Goal: Task Accomplishment & Management: Use online tool/utility

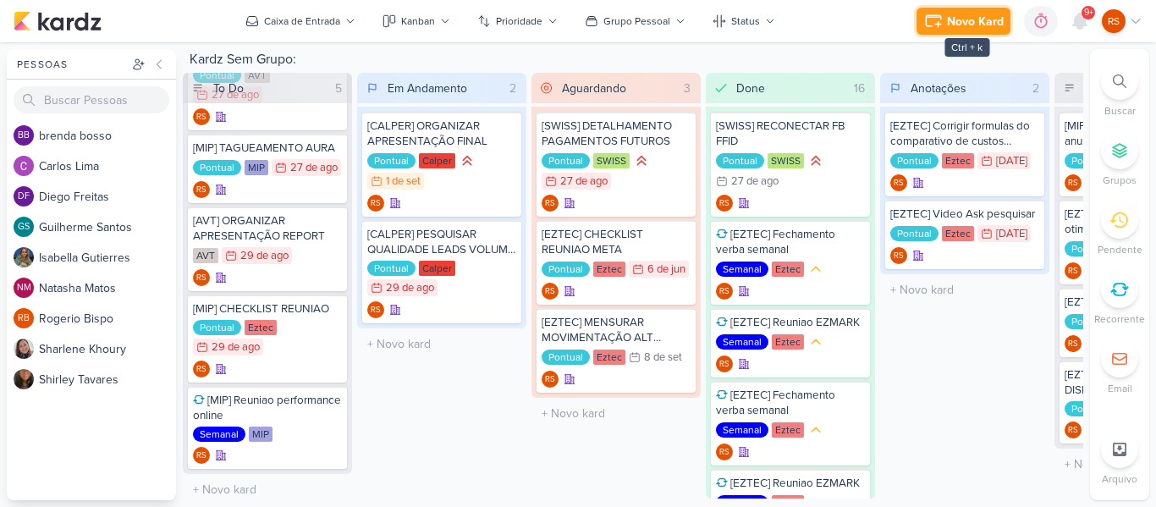
click at [970, 23] on div "Novo Kard" at bounding box center [975, 22] width 57 height 18
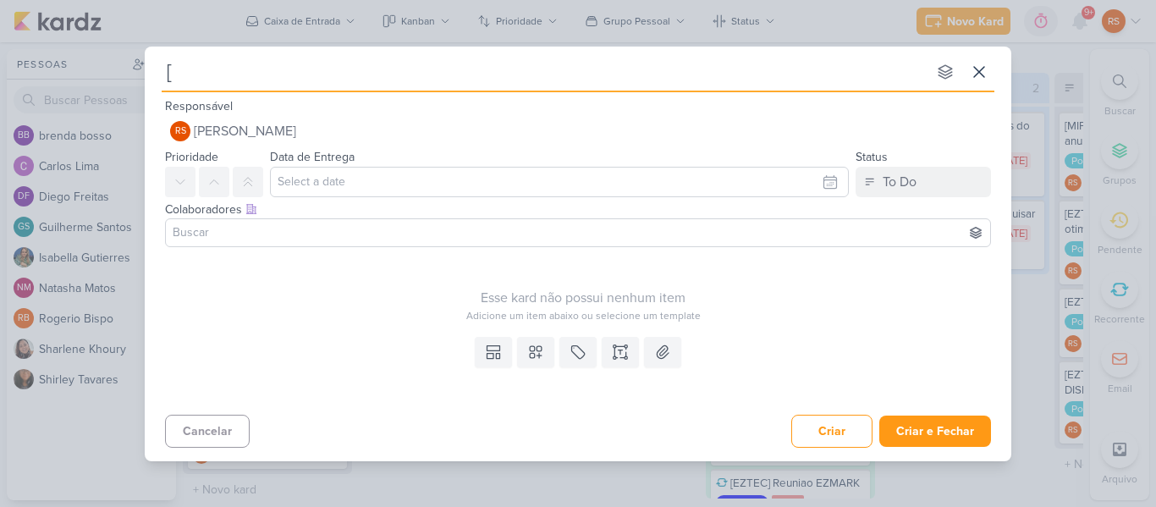
type input "[E"
type input "[EZTEC"
type input "[F"
type input "[FIT CASA]"
type input "[FIT CASA] VER CONVERSOES"
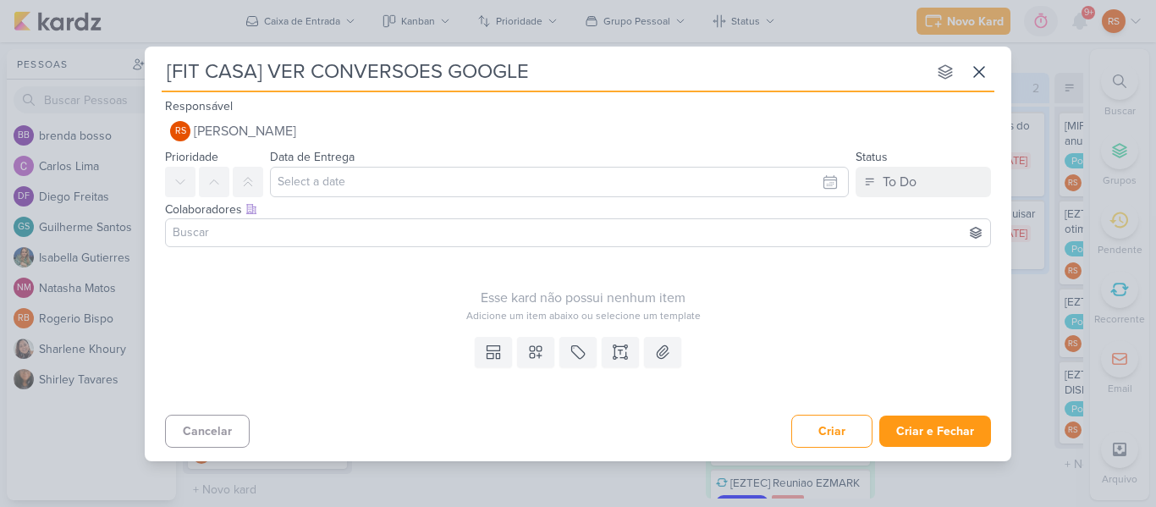
type input "[FIT CASA] VER CONVERSOES GOOGLE F"
type input "[FIT CASA] VER CONVERSOES GOOGLE FORMS"
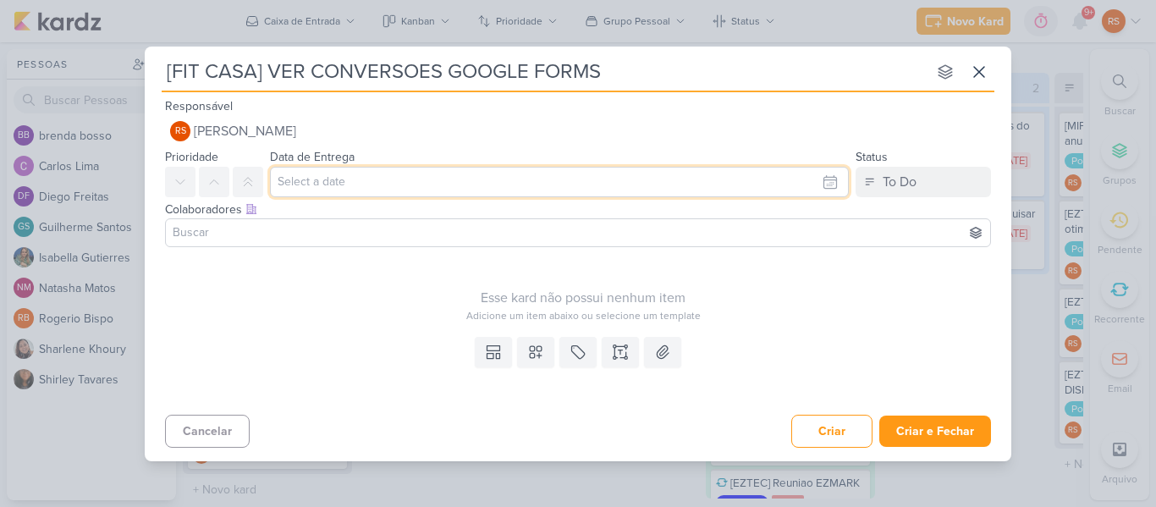
click at [461, 182] on input "text" at bounding box center [559, 182] width 579 height 30
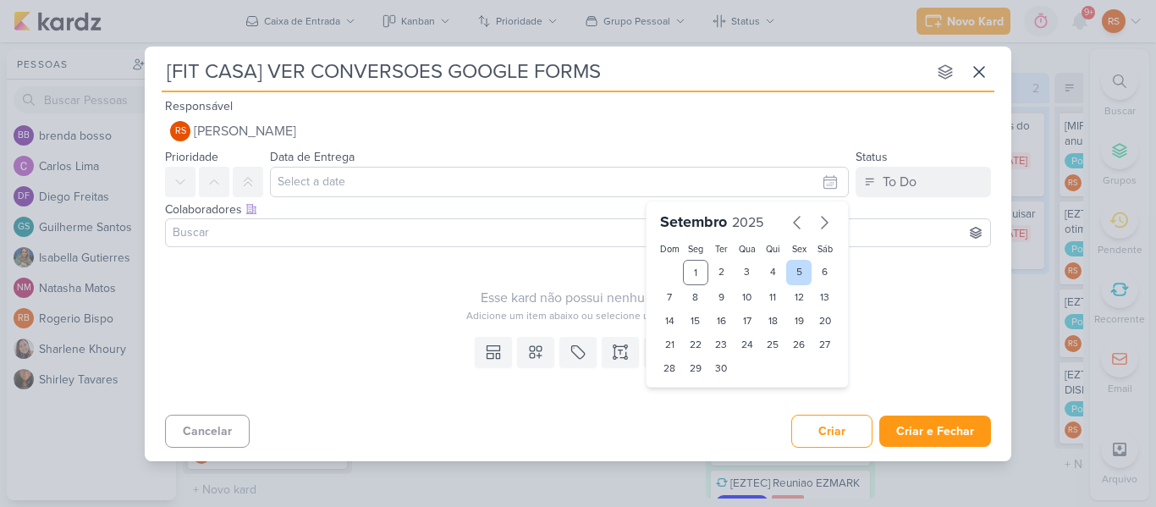
click at [800, 274] on div "5" at bounding box center [799, 272] width 26 height 25
type input "5 de setembro de 2025 às 23:59"
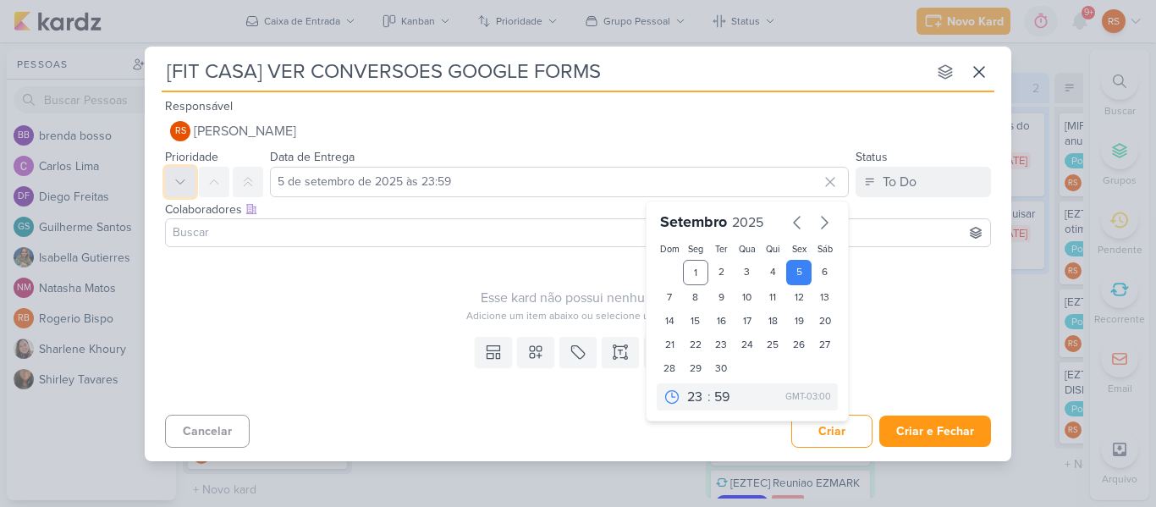
click at [185, 184] on icon at bounding box center [181, 182] width 14 height 14
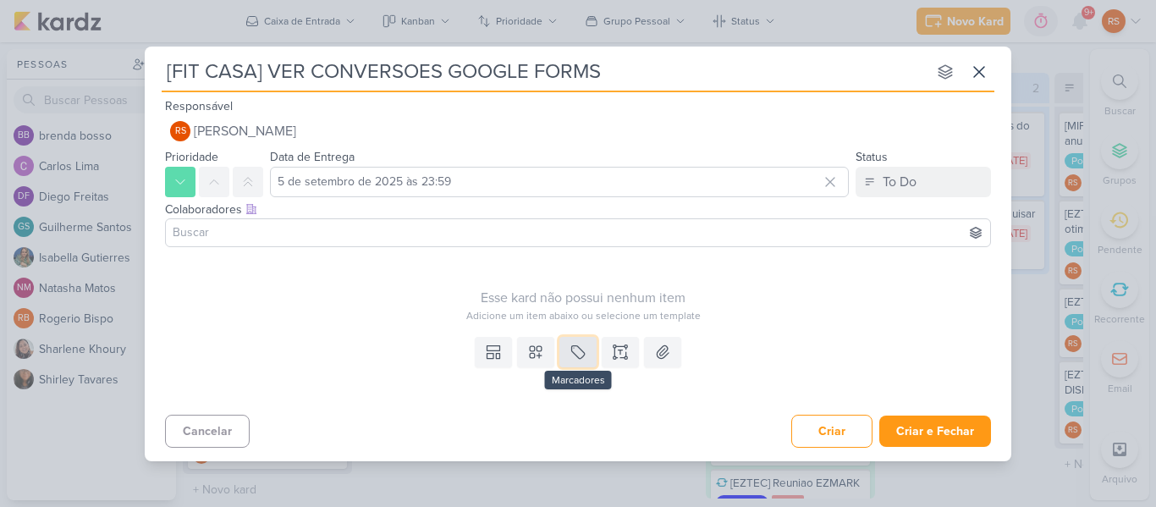
click at [573, 359] on icon at bounding box center [578, 352] width 17 height 17
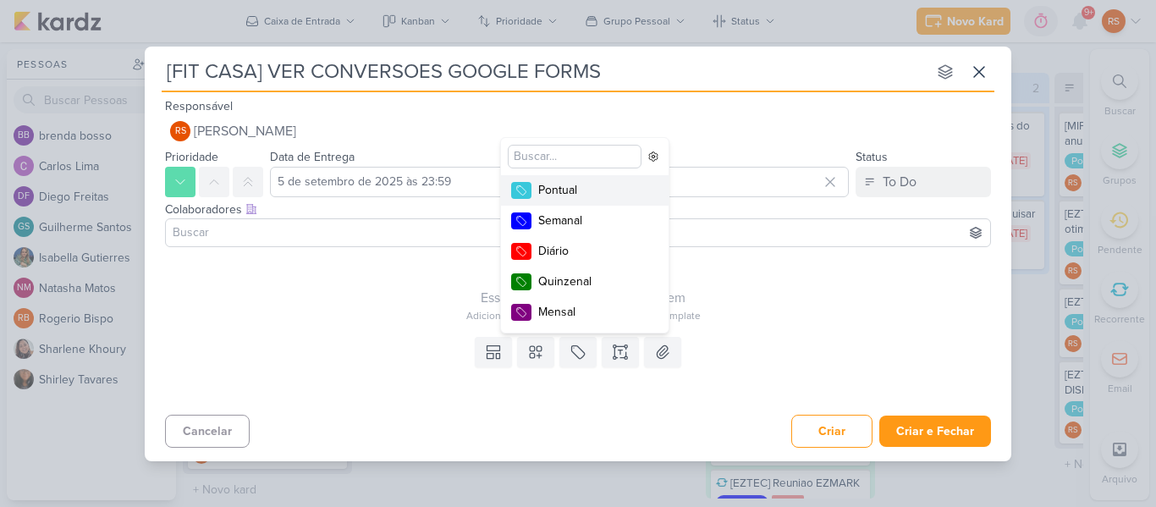
click at [552, 172] on div "Pontual Semanal Diário Quinzenal Mensal" at bounding box center [585, 236] width 168 height 183
click at [549, 192] on div "Pontual" at bounding box center [593, 190] width 110 height 18
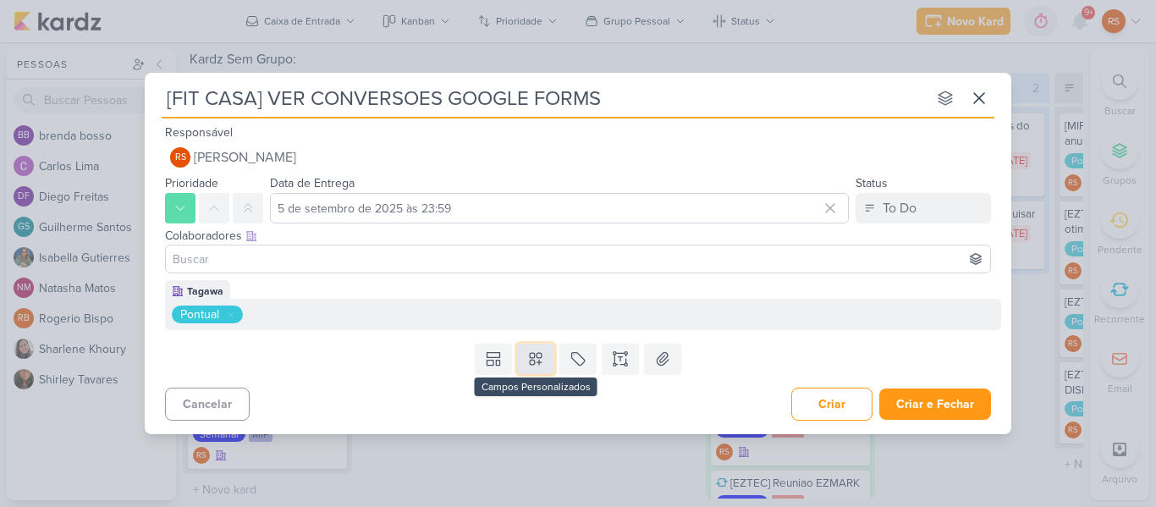
click at [542, 356] on icon at bounding box center [536, 359] width 12 height 12
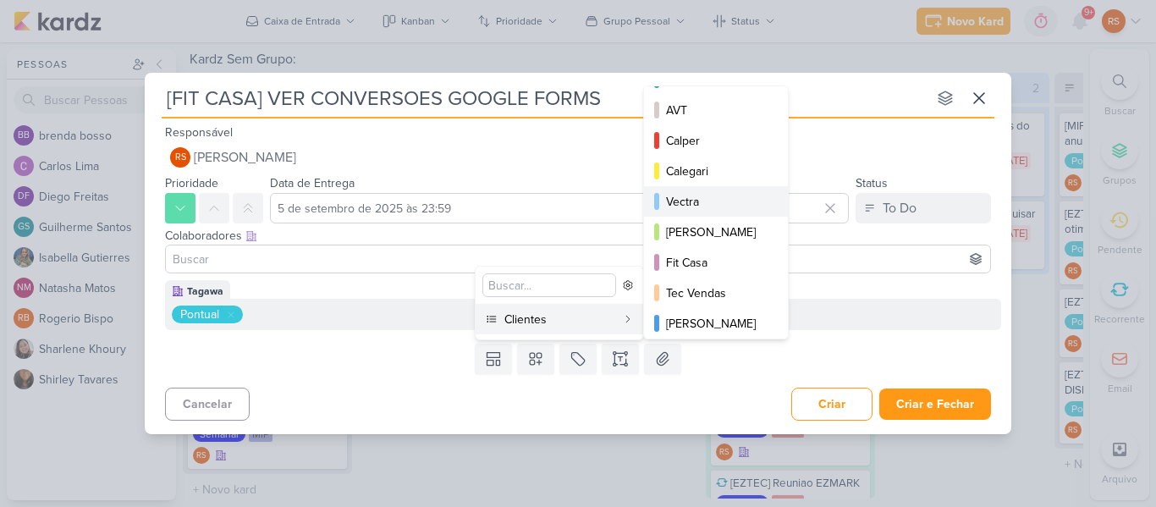
scroll to position [85, 0]
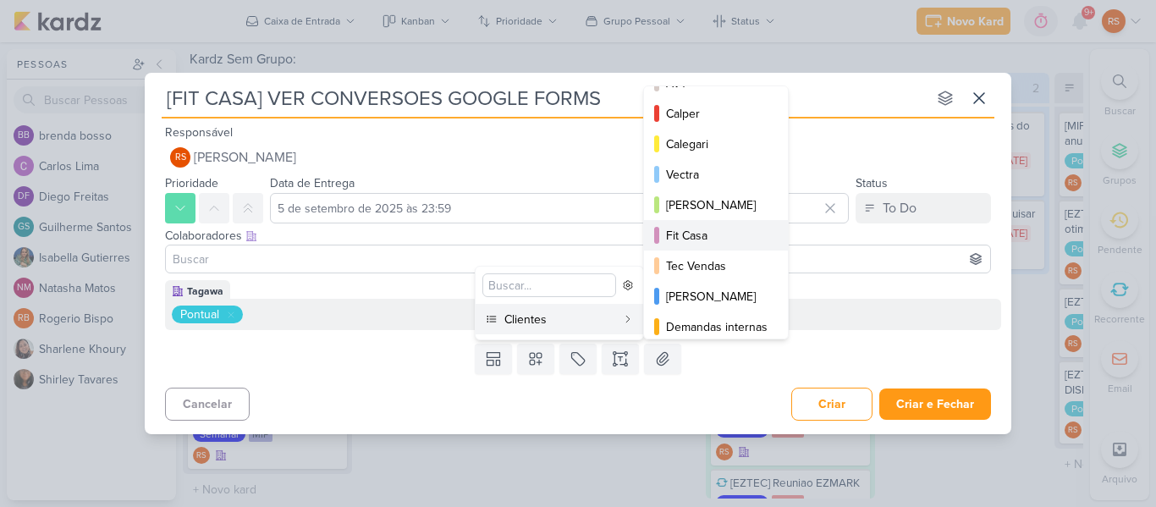
click at [714, 230] on div "Fit Casa" at bounding box center [717, 236] width 102 height 18
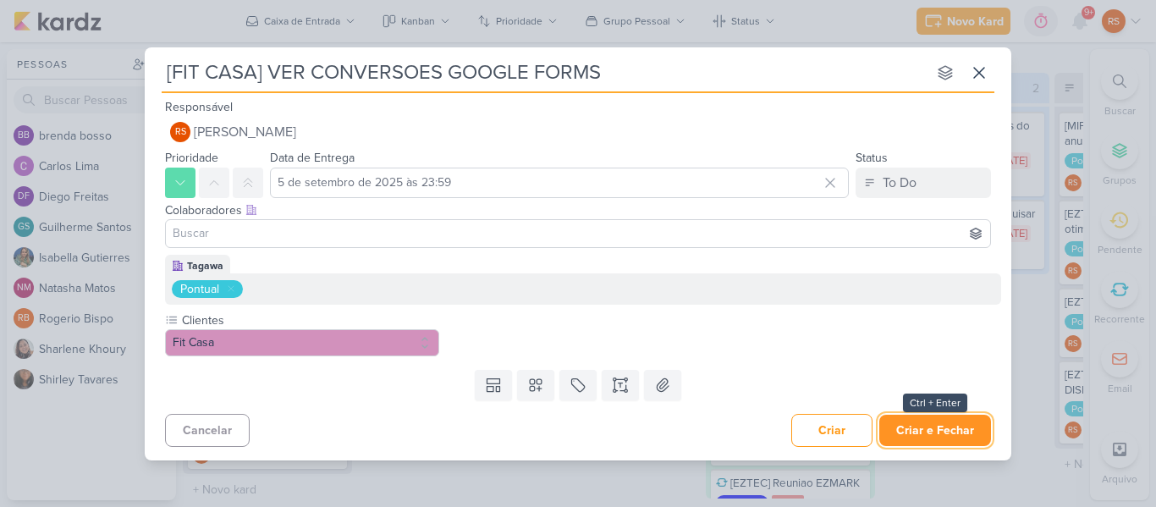
click at [933, 424] on button "Criar e Fechar" at bounding box center [936, 430] width 112 height 31
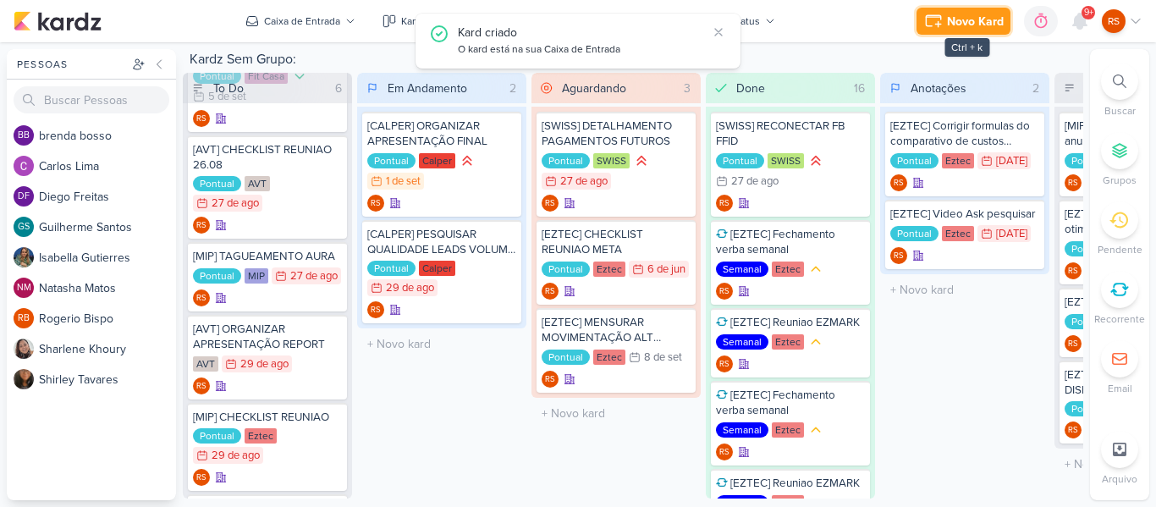
click at [951, 24] on div "Novo Kard" at bounding box center [975, 22] width 57 height 18
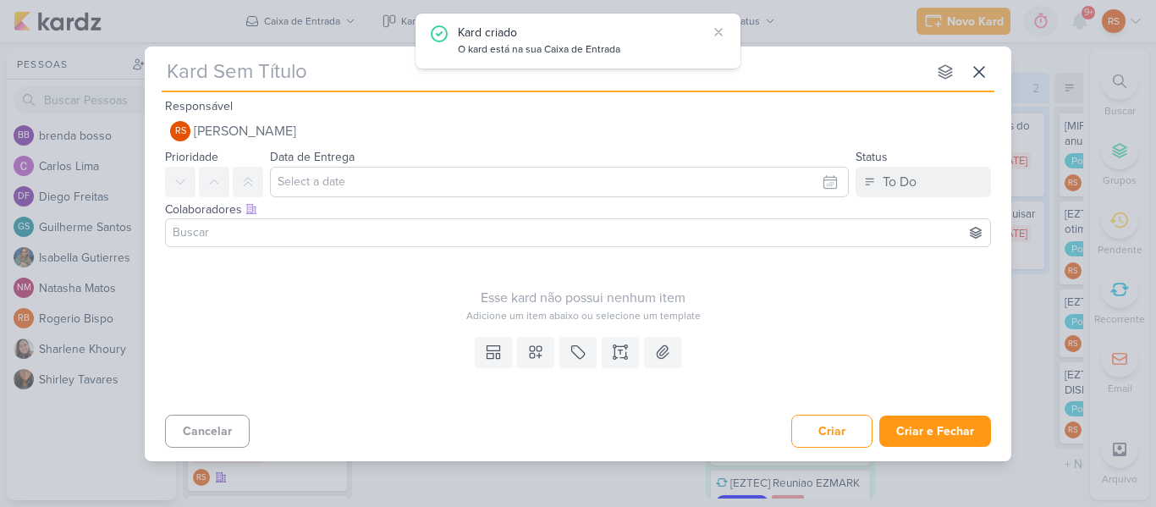
type input "["
type input "[E"
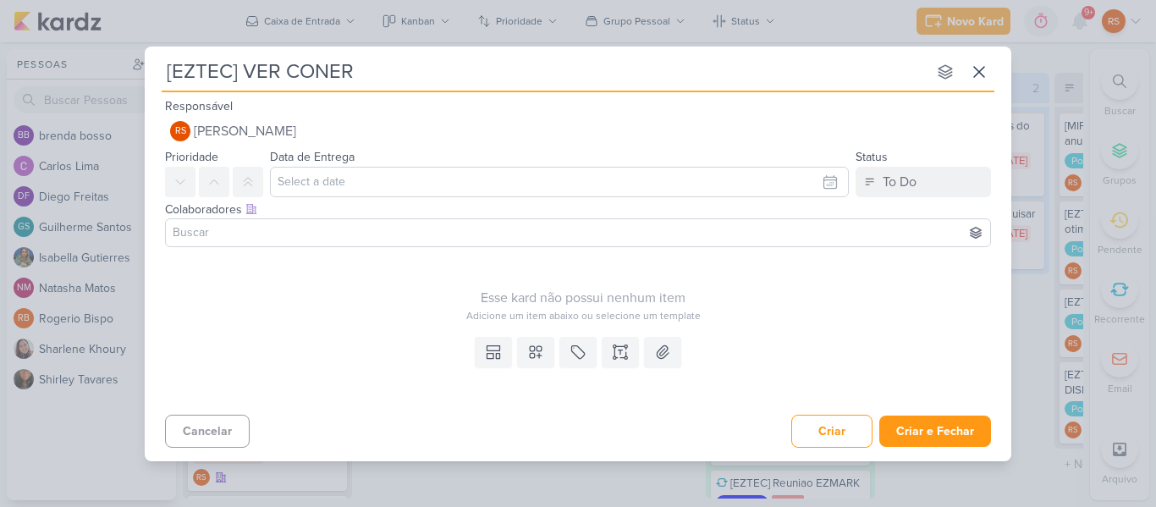
type input "[EZTEC] VER CONE"
type input "[EZTEC] VER [DEMOGRAPHIC_DATA]"
type input "[EZTEC] VER CONVERSOES ALT STUDIO"
type input "[EZTEC] VER CONVERSOES ALT STUDIOS"
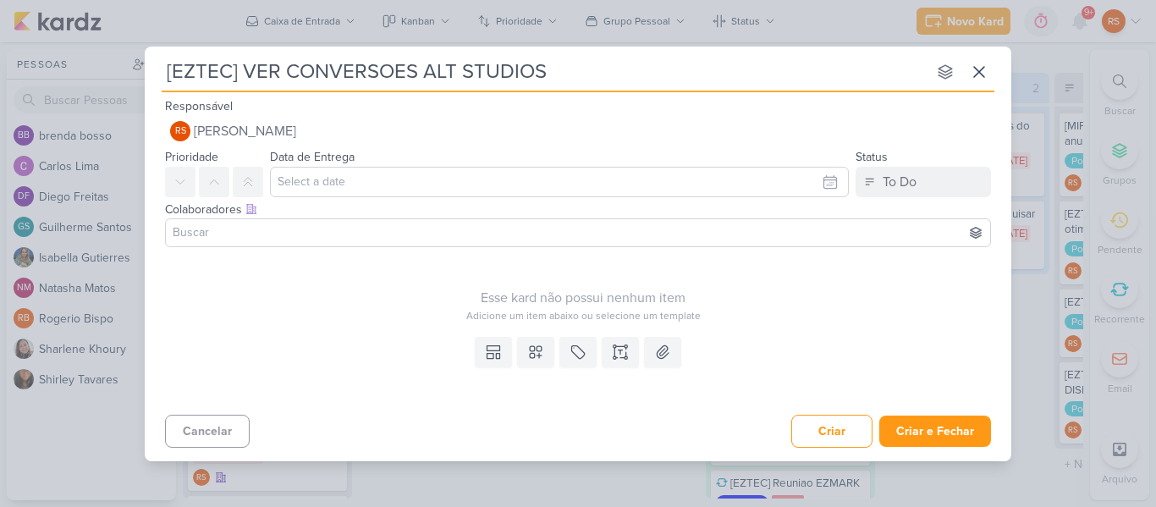
click at [422, 165] on div "Data de Entrega [DATE] Dom Seg Ter Qua Qui Sex Sáb 00 01 02 03 04 05 06 07 08 0…" at bounding box center [559, 171] width 579 height 51
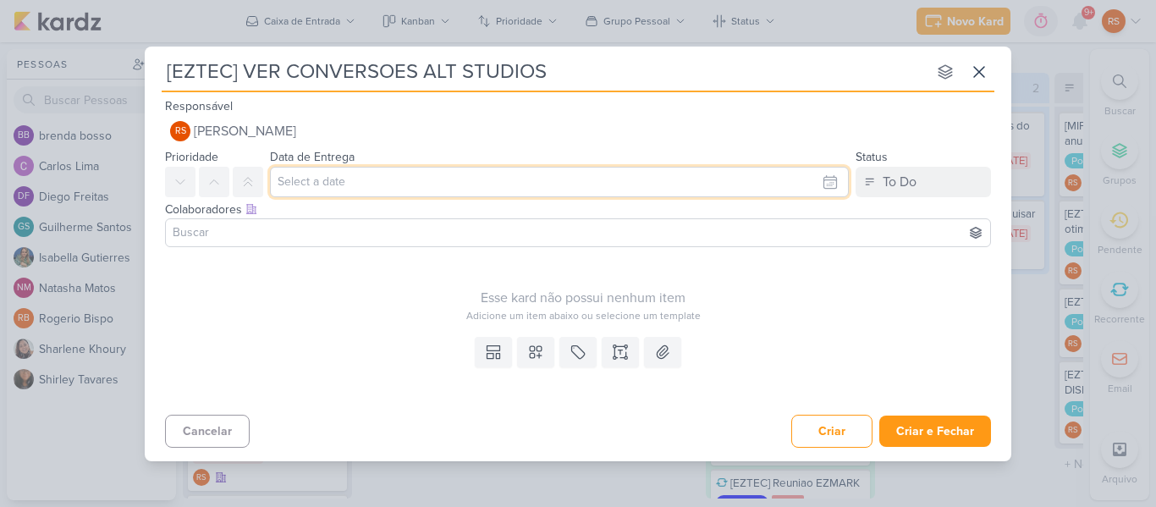
click at [434, 178] on input "text" at bounding box center [559, 182] width 579 height 30
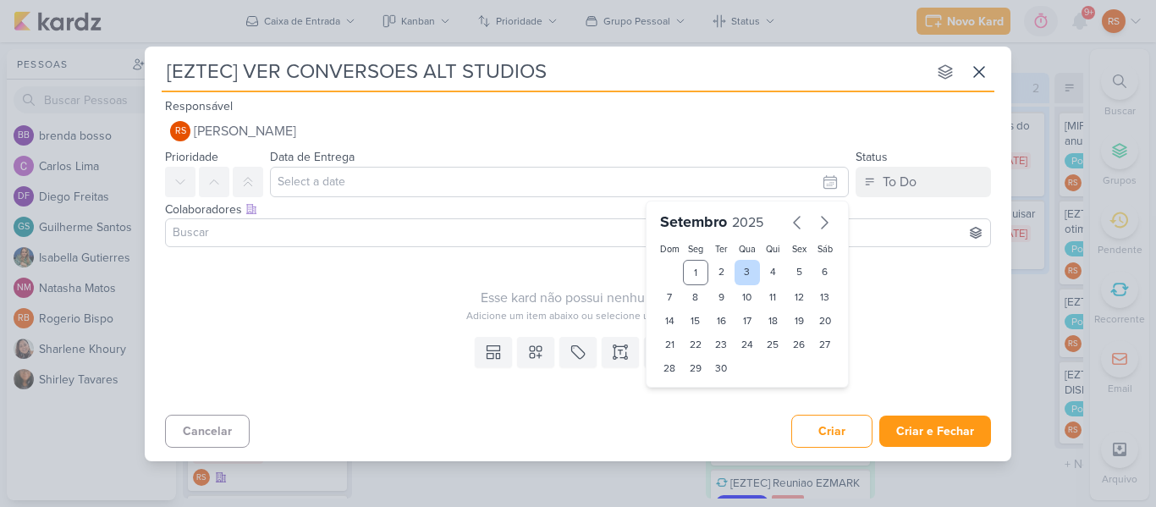
click at [745, 271] on div "3" at bounding box center [748, 272] width 26 height 25
type input "3 de setembro de 2025 às 23:59"
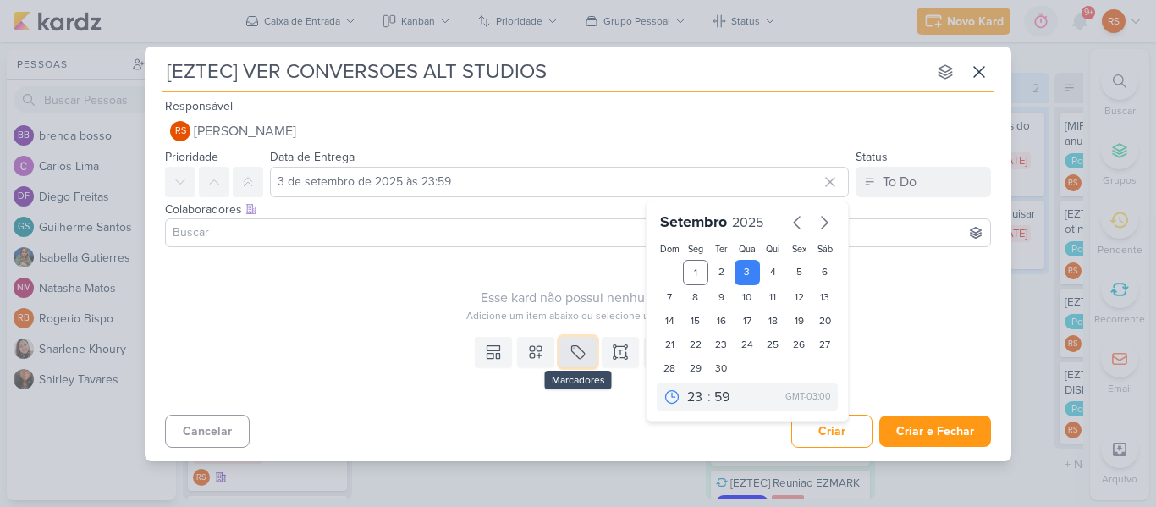
click at [583, 350] on icon at bounding box center [578, 352] width 17 height 17
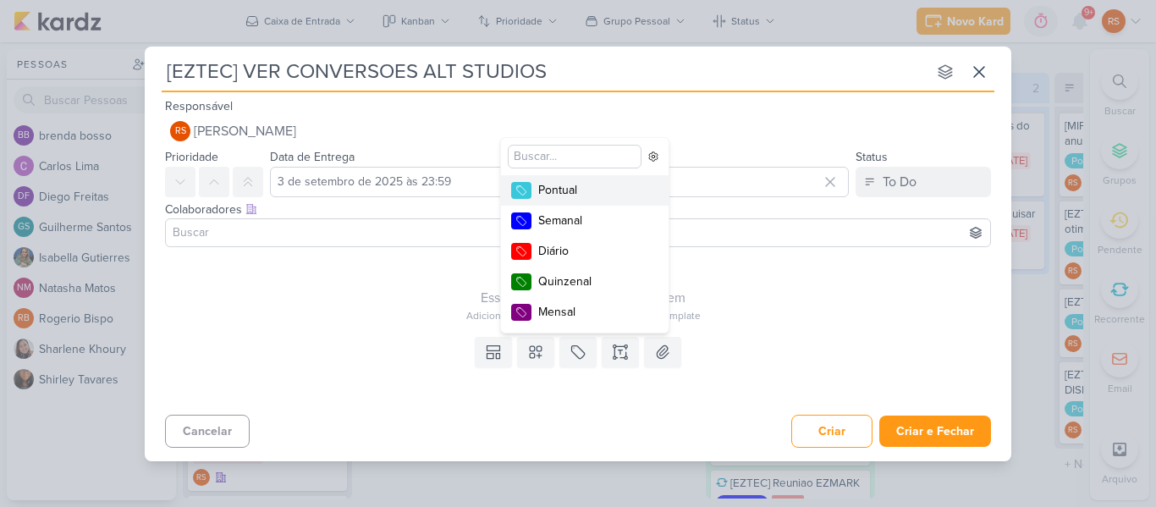
click at [549, 189] on div "Pontual" at bounding box center [593, 190] width 110 height 18
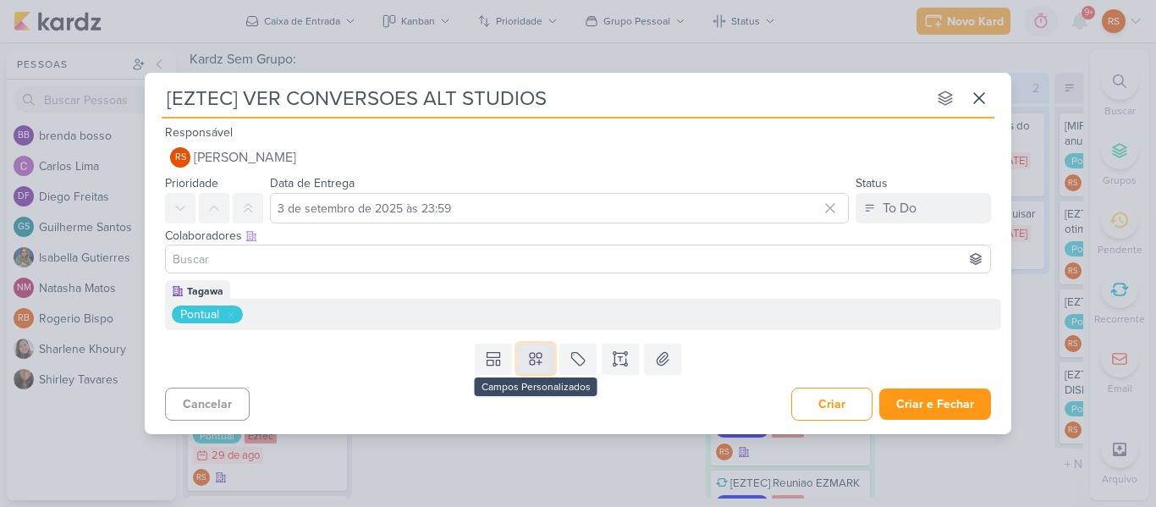
click at [535, 373] on button at bounding box center [535, 359] width 37 height 30
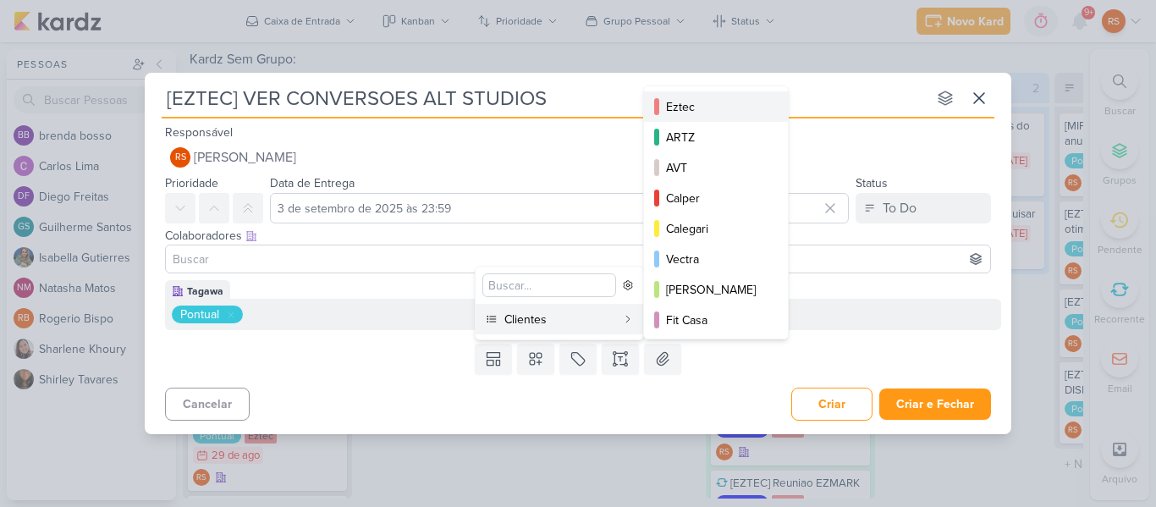
click at [699, 105] on div "Eztec" at bounding box center [717, 107] width 102 height 18
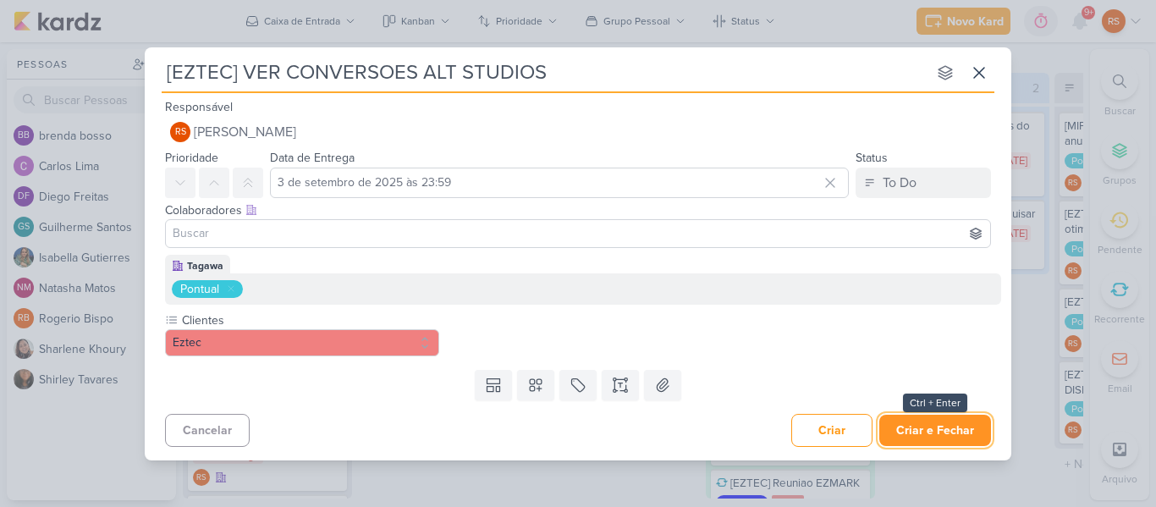
click at [963, 416] on button "Criar e Fechar" at bounding box center [936, 430] width 112 height 31
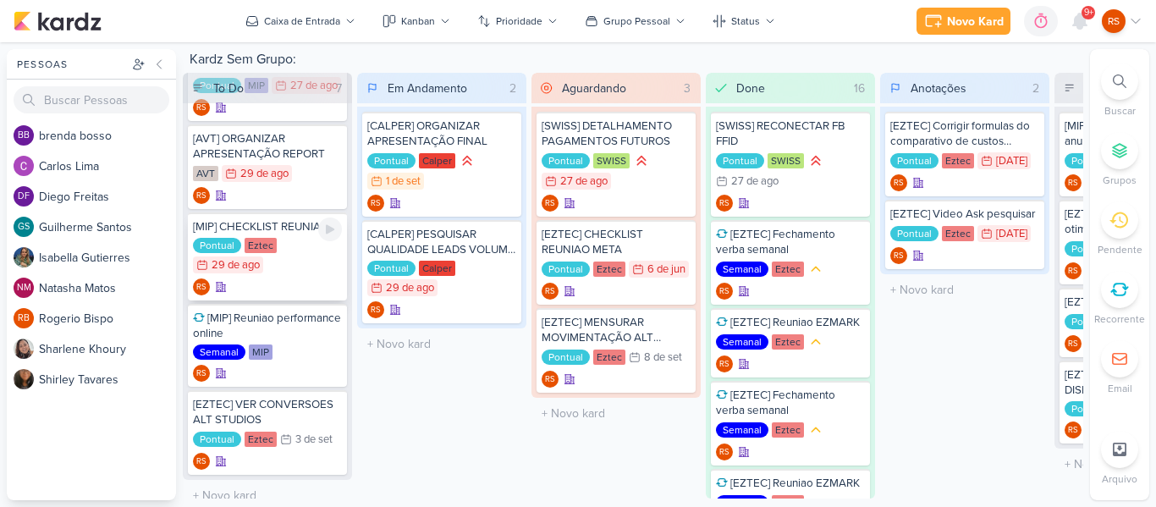
scroll to position [295, 0]
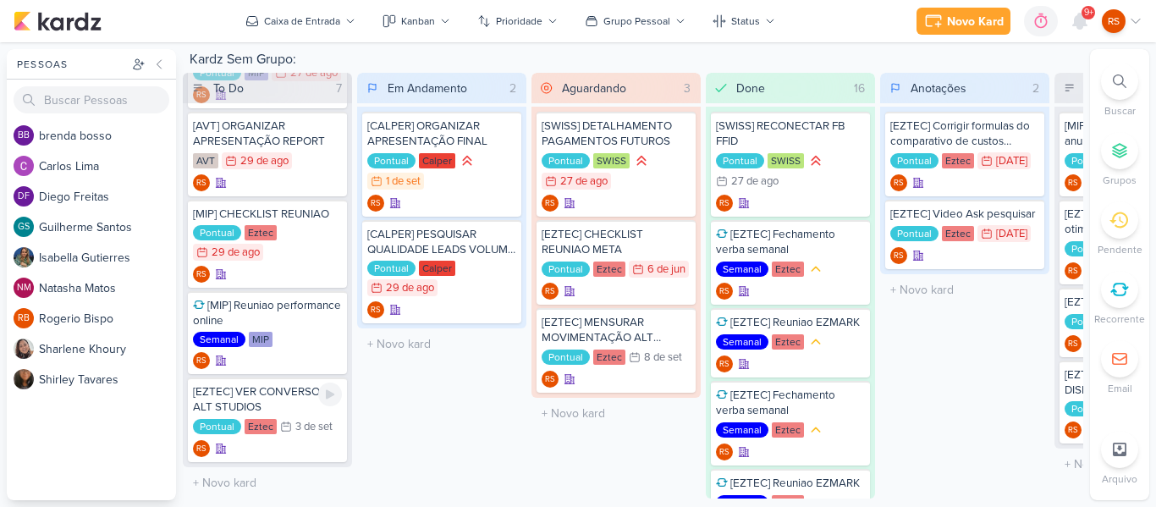
click at [295, 403] on div "[EZTEC] VER CONVERSOES ALT STUDIOS" at bounding box center [267, 399] width 149 height 30
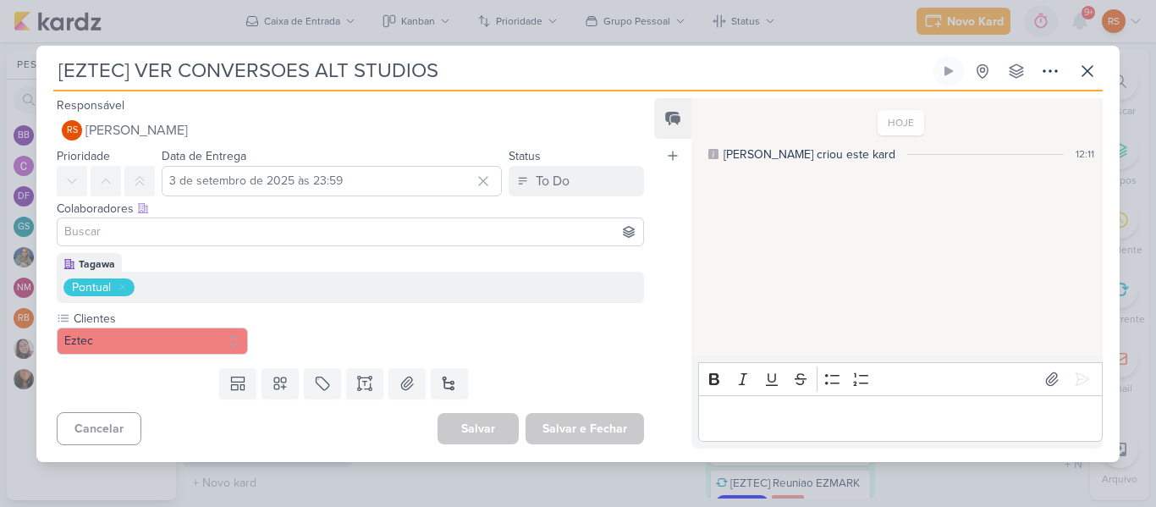
click at [808, 420] on p "Editor editing area: main" at bounding box center [900, 418] width 387 height 20
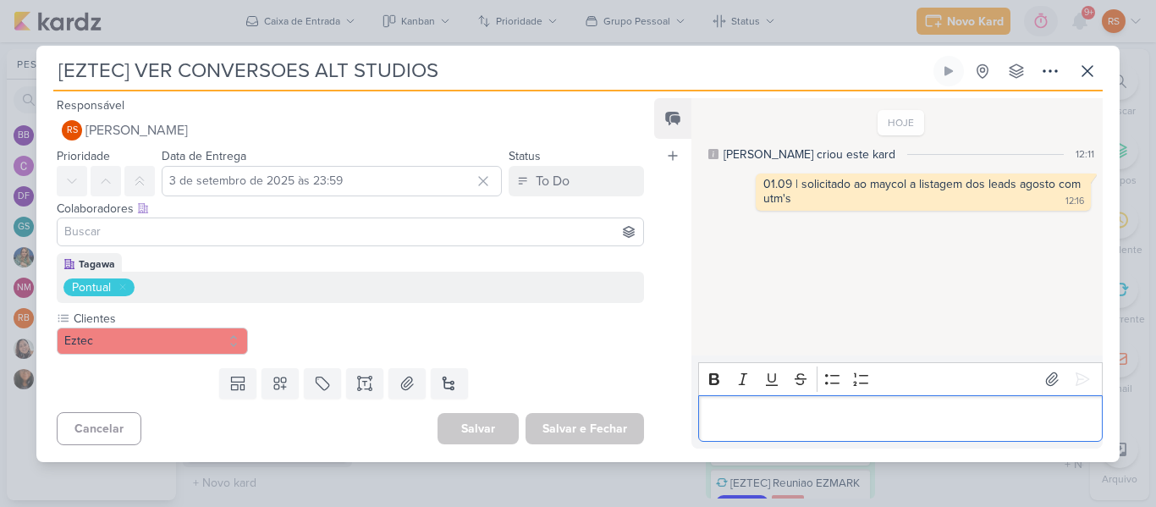
click at [1079, 87] on div "[EZTEC] VER CONVERSOES ALT STUDIOS Criado por mim nenhum grupo disponível" at bounding box center [578, 74] width 1050 height 36
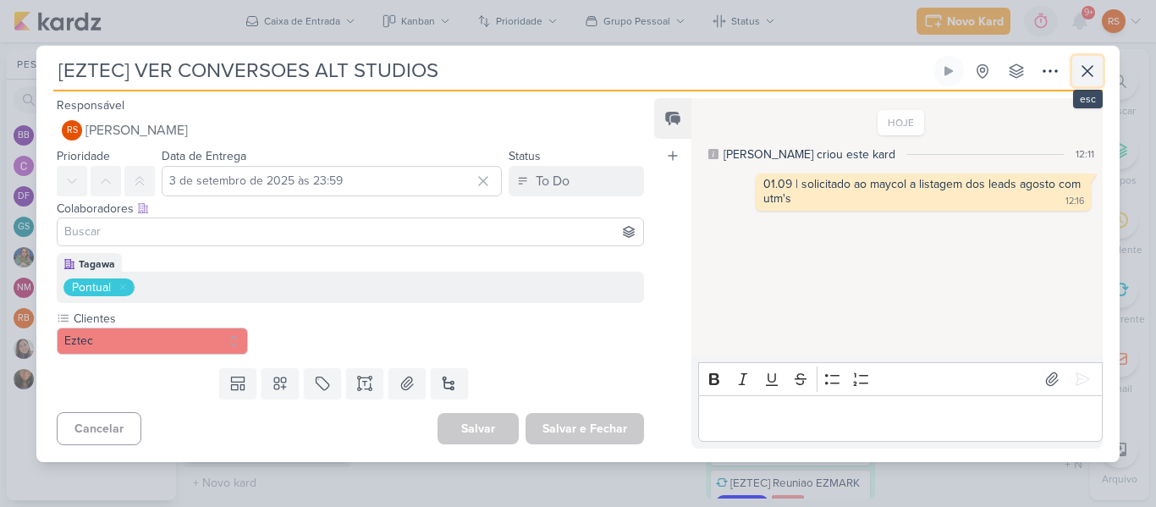
click at [1092, 73] on icon at bounding box center [1088, 71] width 20 height 20
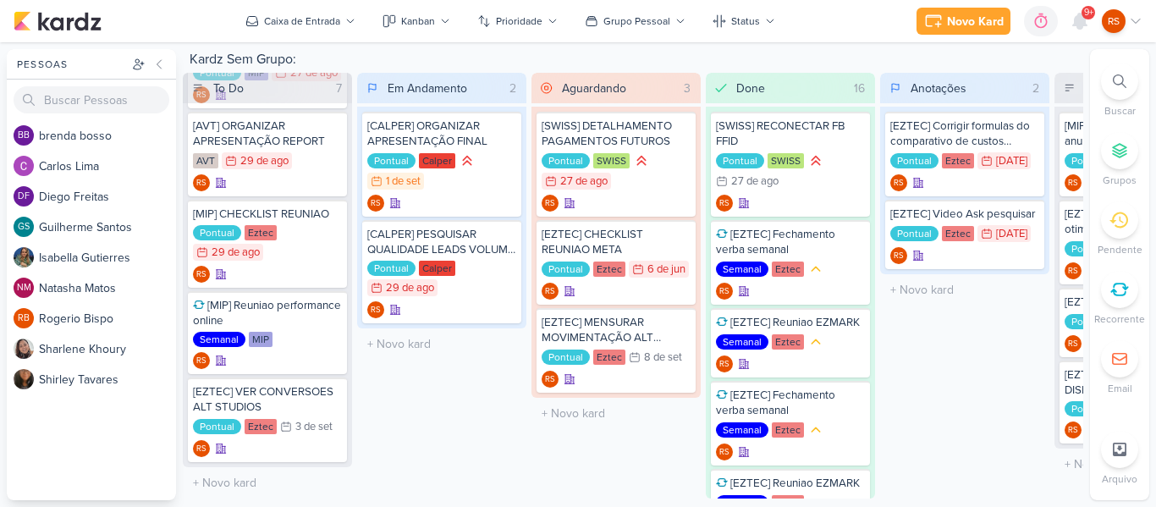
click at [1088, 16] on span "9+" at bounding box center [1088, 13] width 9 height 14
